Goal: Task Accomplishment & Management: Manage account settings

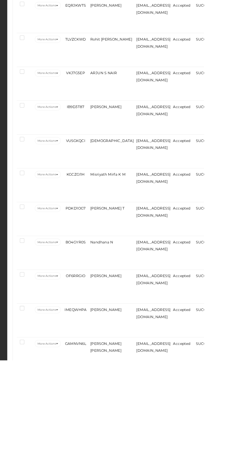
scroll to position [242, 0]
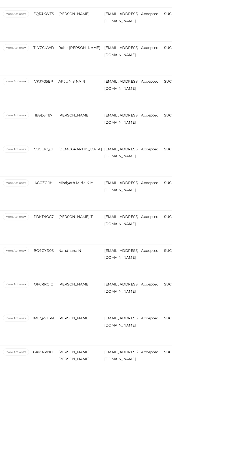
click at [149, 376] on span "[PERSON_NAME]" at bounding box center [154, 374] width 30 height 4
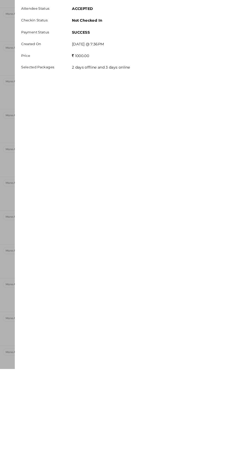
click at [159, 424] on div "Attendee details Basic Form Details Activity History Attendee Id 100118 Attende…" at bounding box center [125, 228] width 250 height 456
click at [147, 423] on div "Attendee details Basic Form Details Activity History Attendee Id 100118 Attende…" at bounding box center [125, 228] width 250 height 456
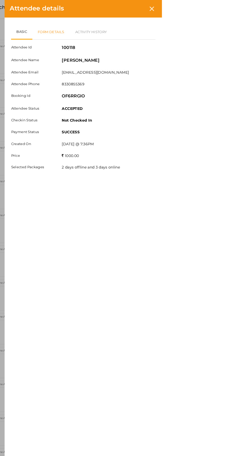
click at [160, 29] on link "Form Details" at bounding box center [142, 30] width 36 height 15
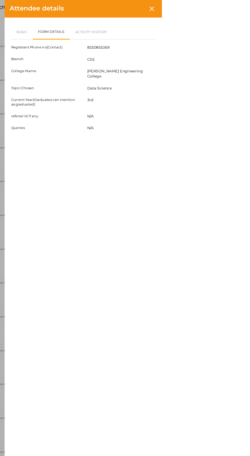
click at [245, 9] on div at bounding box center [239, 8] width 9 height 9
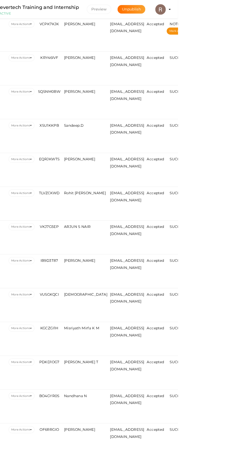
scroll to position [197, 0]
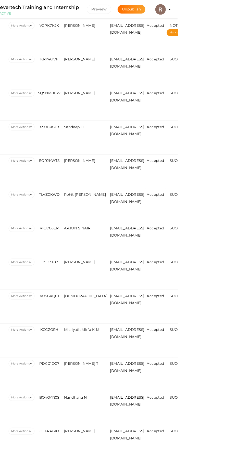
click at [149, 221] on span "ARJUN S NAIR" at bounding box center [152, 222] width 26 height 4
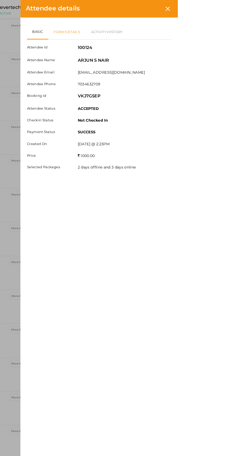
click at [160, 31] on link "Form Details" at bounding box center [142, 30] width 36 height 15
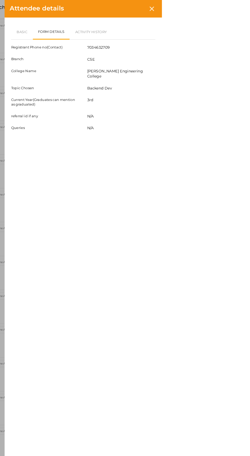
click at [245, 11] on div at bounding box center [239, 8] width 9 height 9
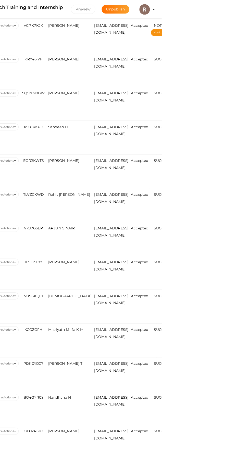
click at [151, 286] on span "[DEMOGRAPHIC_DATA]" at bounding box center [160, 288] width 42 height 4
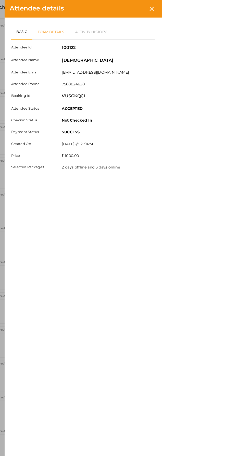
click at [160, 31] on link "Form Details" at bounding box center [142, 30] width 36 height 15
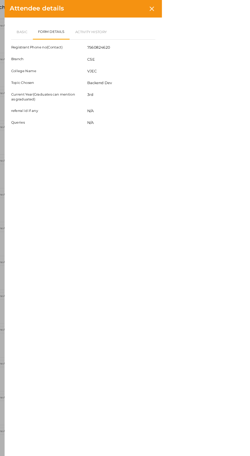
click at [242, 8] on icon at bounding box center [240, 8] width 4 height 4
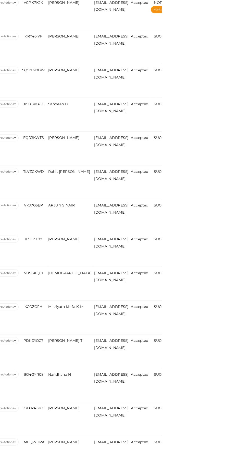
click at [154, 323] on span "Misriyath Mirfa K M" at bounding box center [156, 321] width 34 height 4
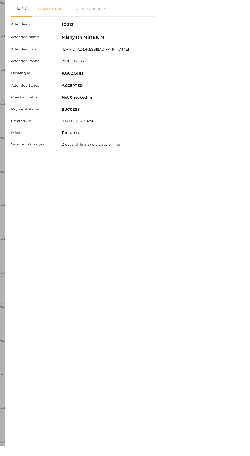
click at [160, 31] on link "Form Details" at bounding box center [142, 30] width 36 height 15
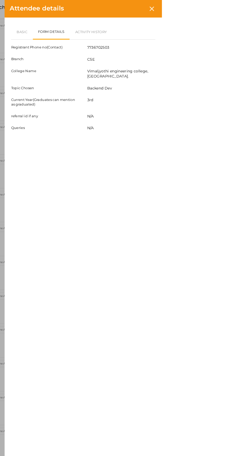
click at [245, 9] on div at bounding box center [239, 8] width 9 height 9
